Goal: Task Accomplishment & Management: Manage account settings

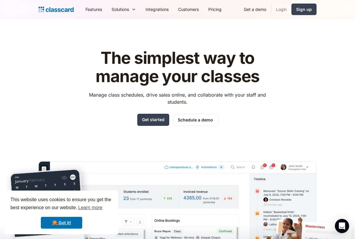
click at [288, 11] on link "Login" at bounding box center [281, 9] width 20 height 13
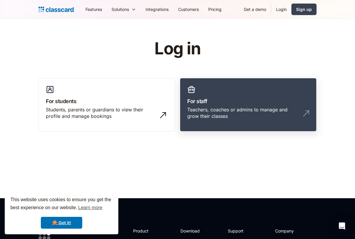
click at [214, 115] on div "Teachers, coaches or admins to manage and grow their classes" at bounding box center [242, 112] width 110 height 13
